Goal: Transaction & Acquisition: Purchase product/service

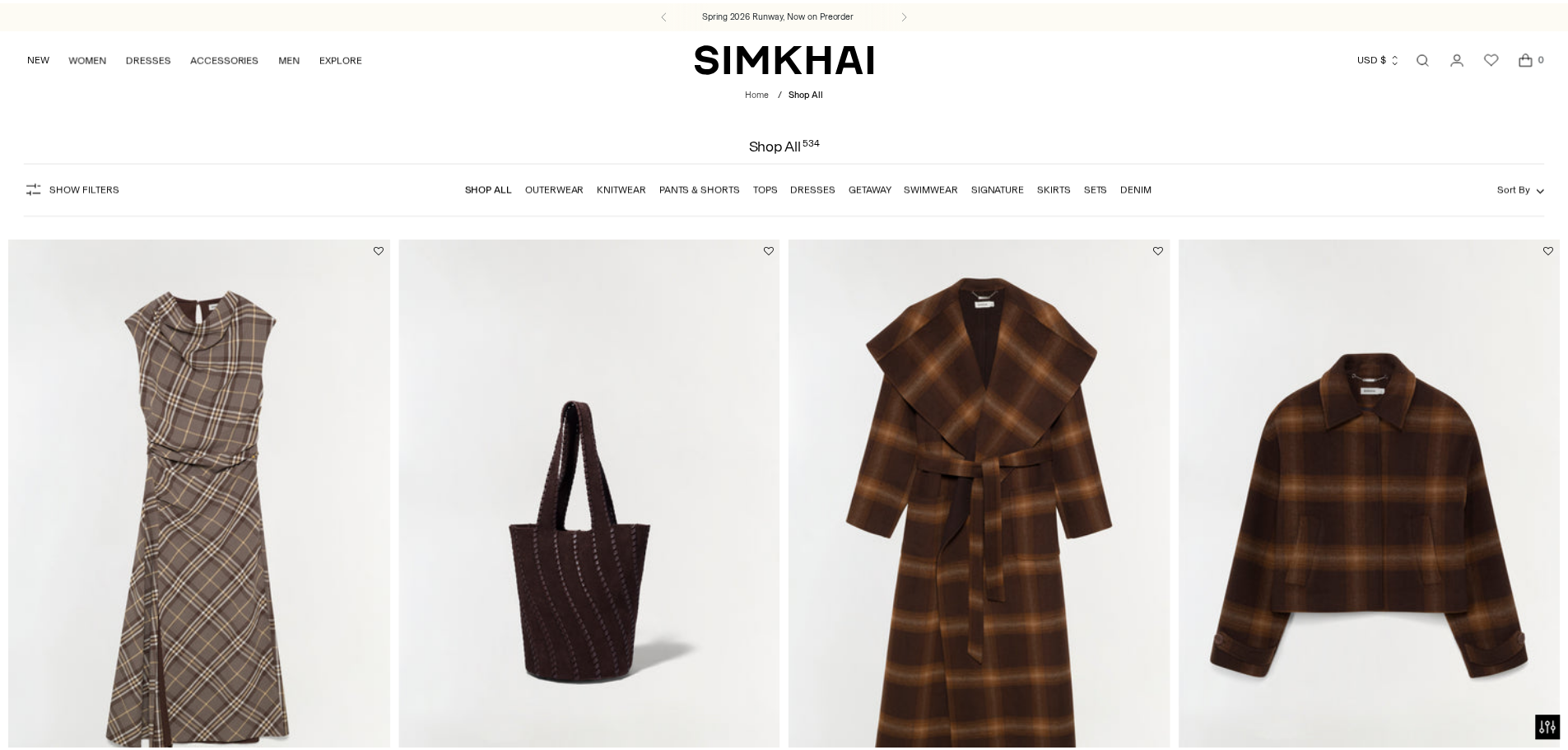
scroll to position [165, 0]
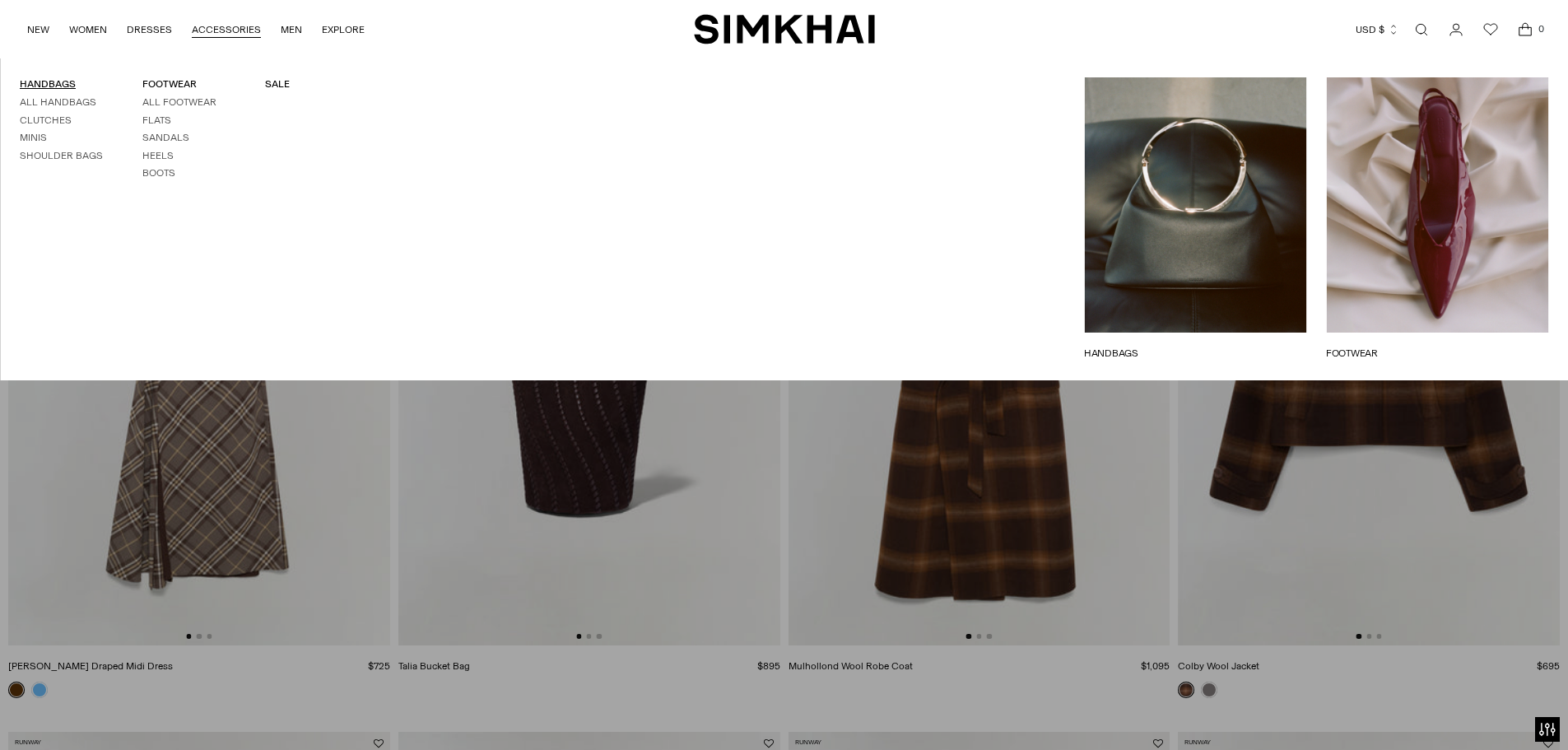
click at [46, 79] on link "HANDBAGS" at bounding box center [47, 84] width 56 height 12
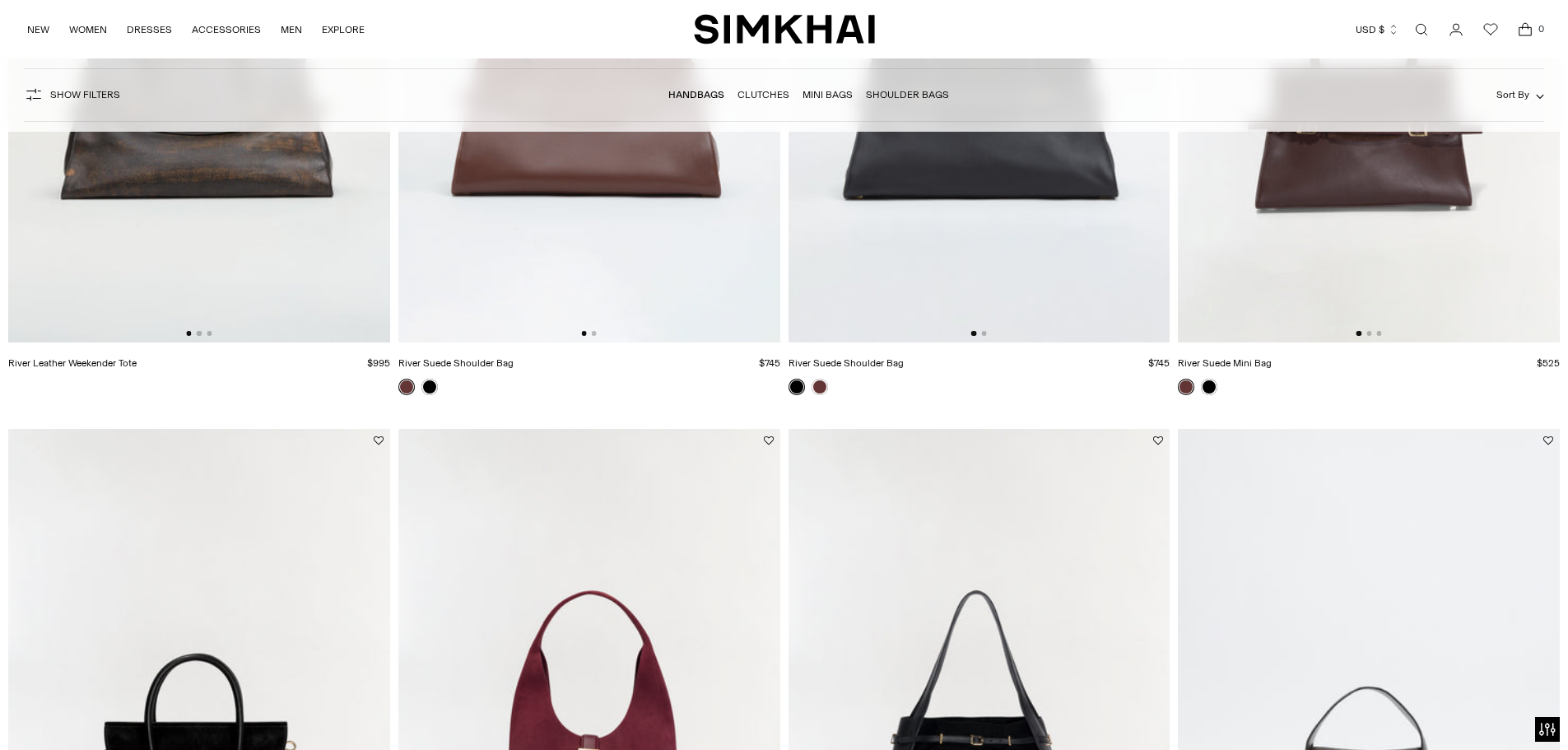
scroll to position [329, 0]
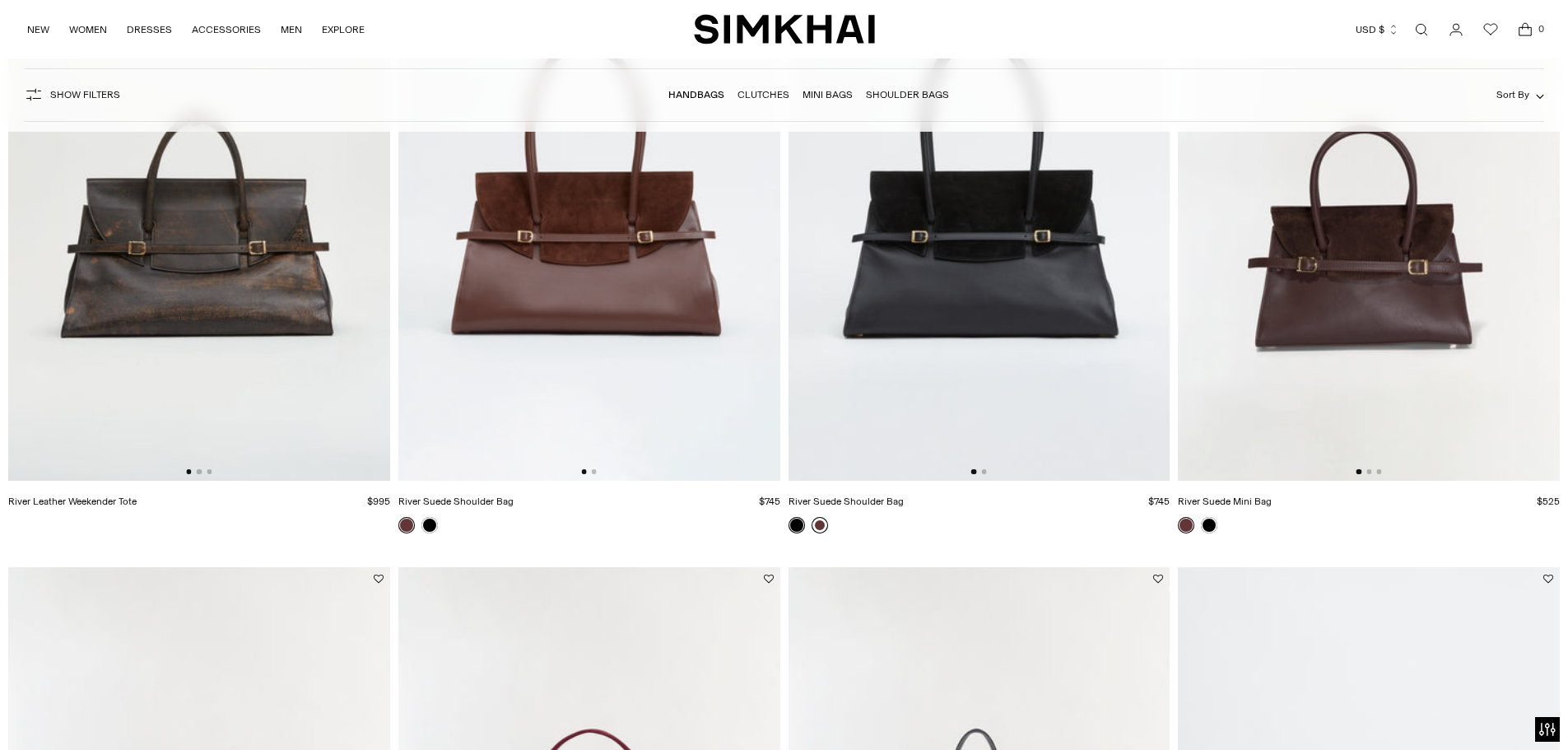
click at [820, 526] on link at bounding box center [819, 524] width 17 height 17
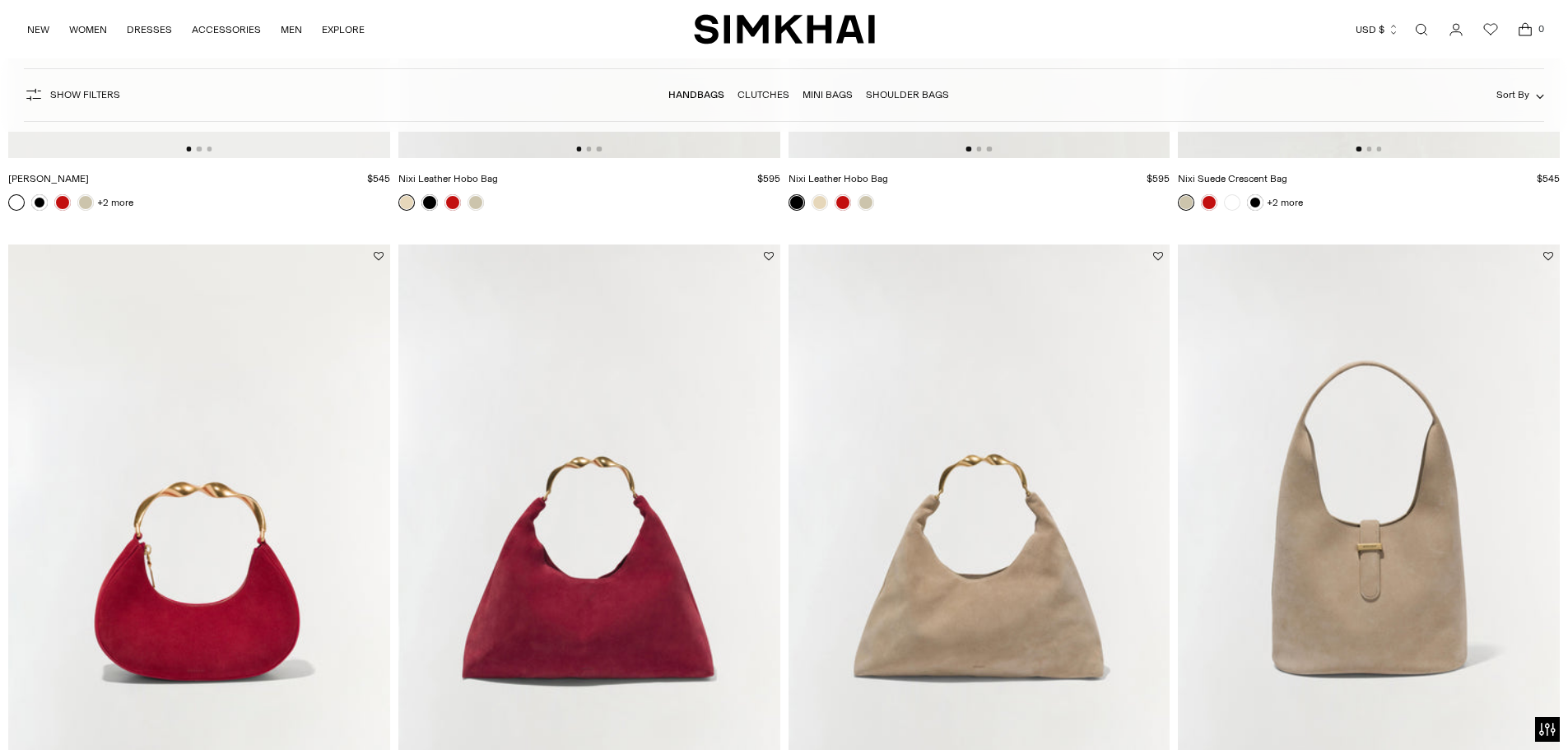
scroll to position [3045, 0]
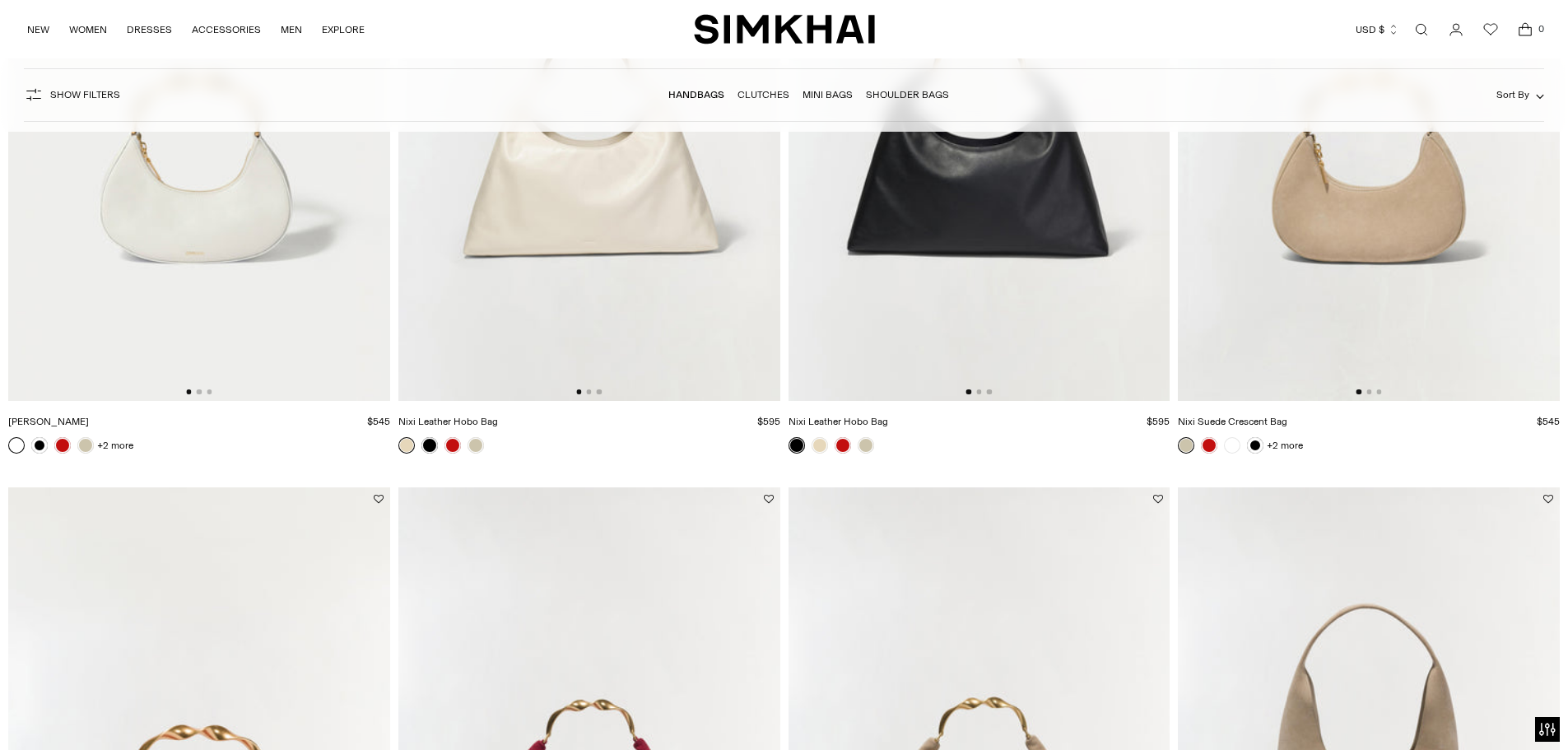
click at [878, 282] on img at bounding box center [979, 113] width 381 height 573
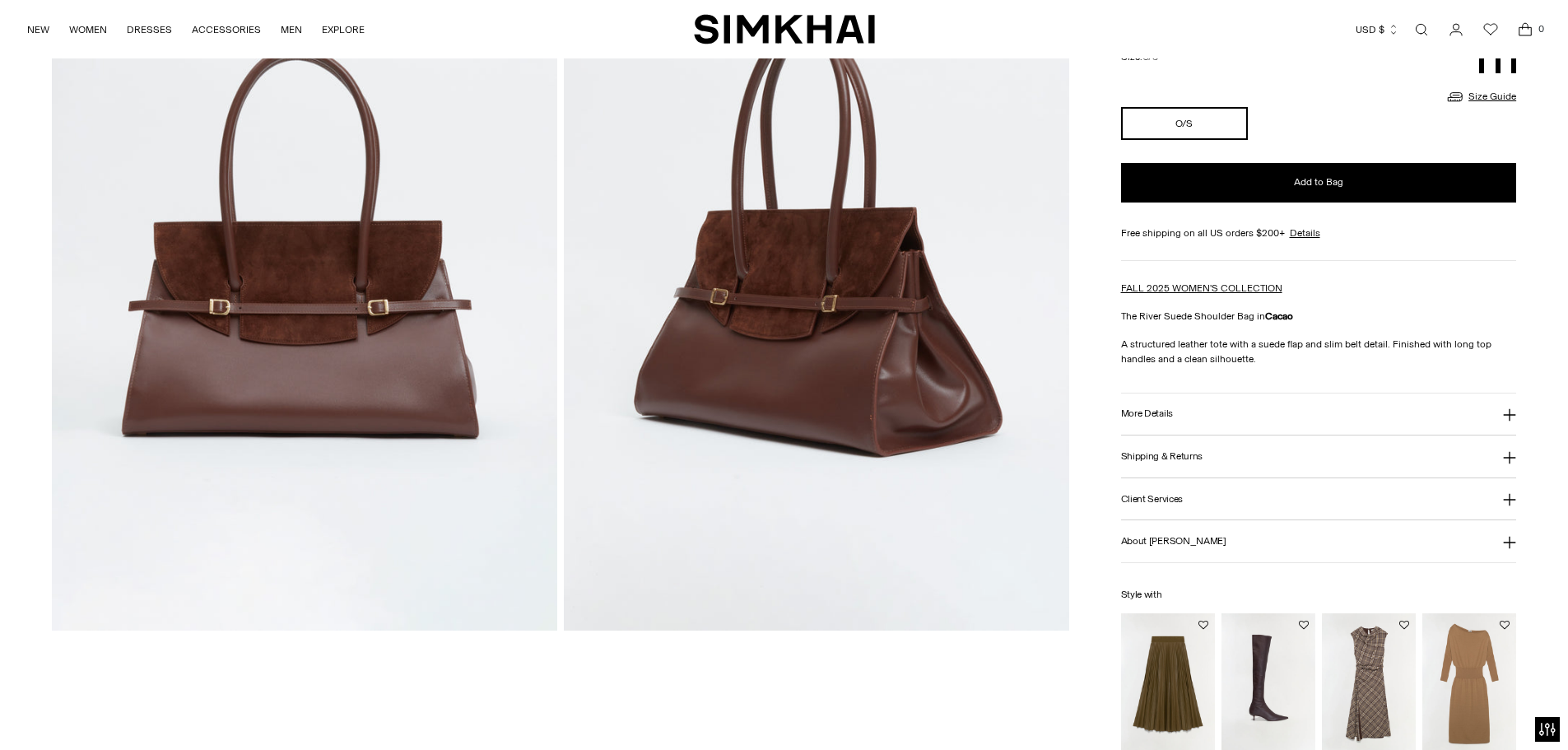
drag, startPoint x: 0, startPoint y: 0, endPoint x: 1000, endPoint y: 704, distance: 1223.0
click at [1000, 704] on div "Exclusive" at bounding box center [561, 313] width 1017 height 881
click at [1301, 425] on button "More Details" at bounding box center [1319, 414] width 396 height 42
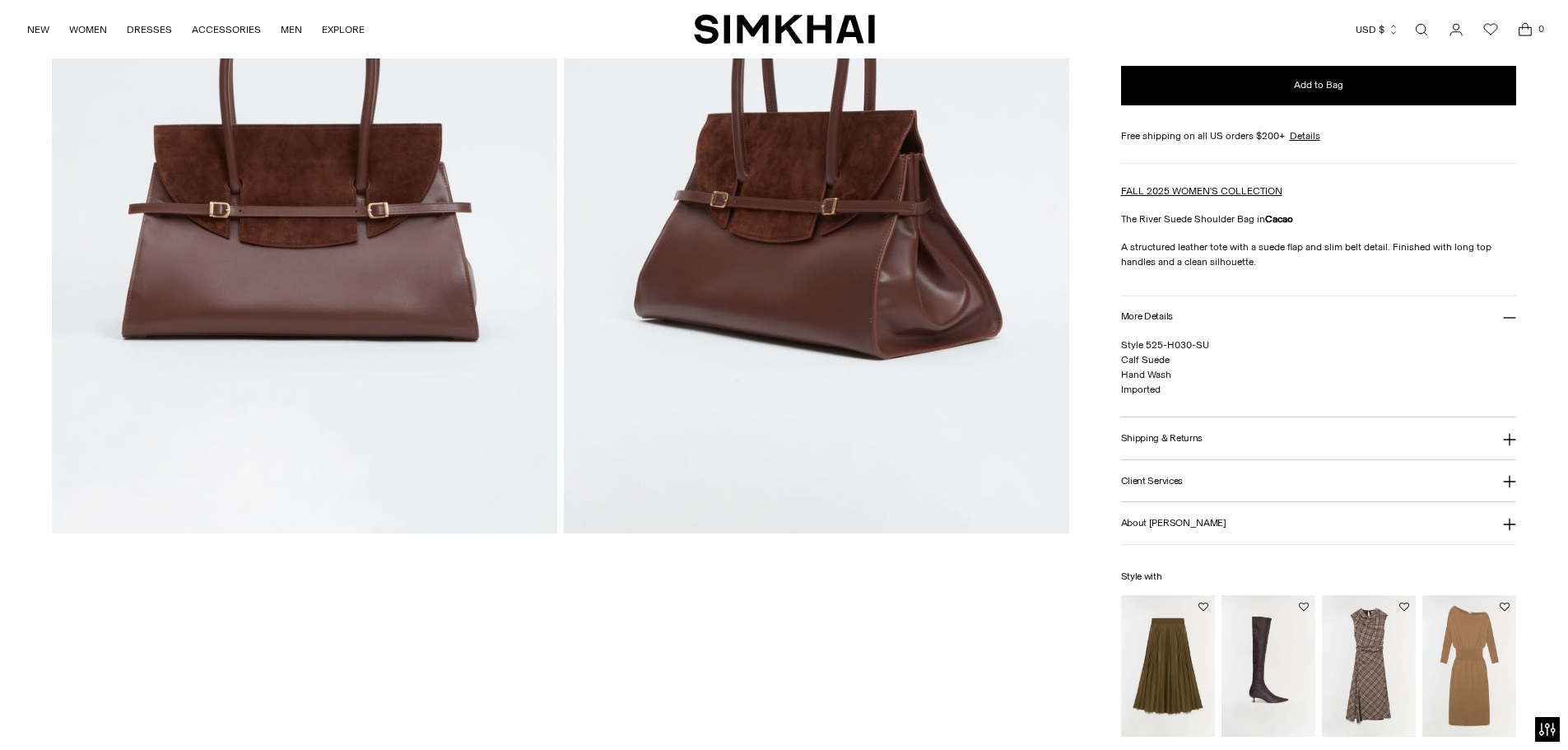
scroll to position [165, 0]
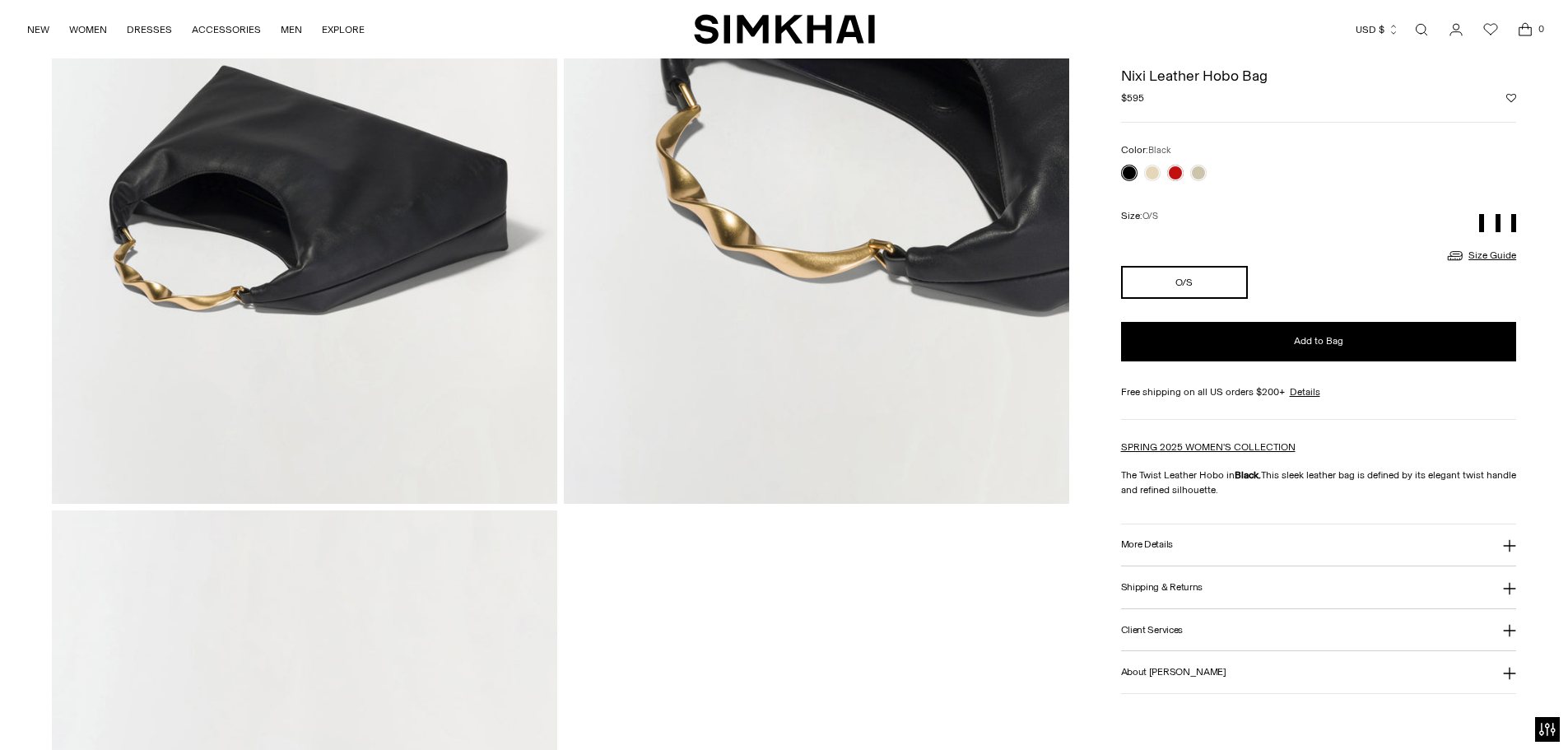
scroll to position [2051, 0]
